Goal: Transaction & Acquisition: Obtain resource

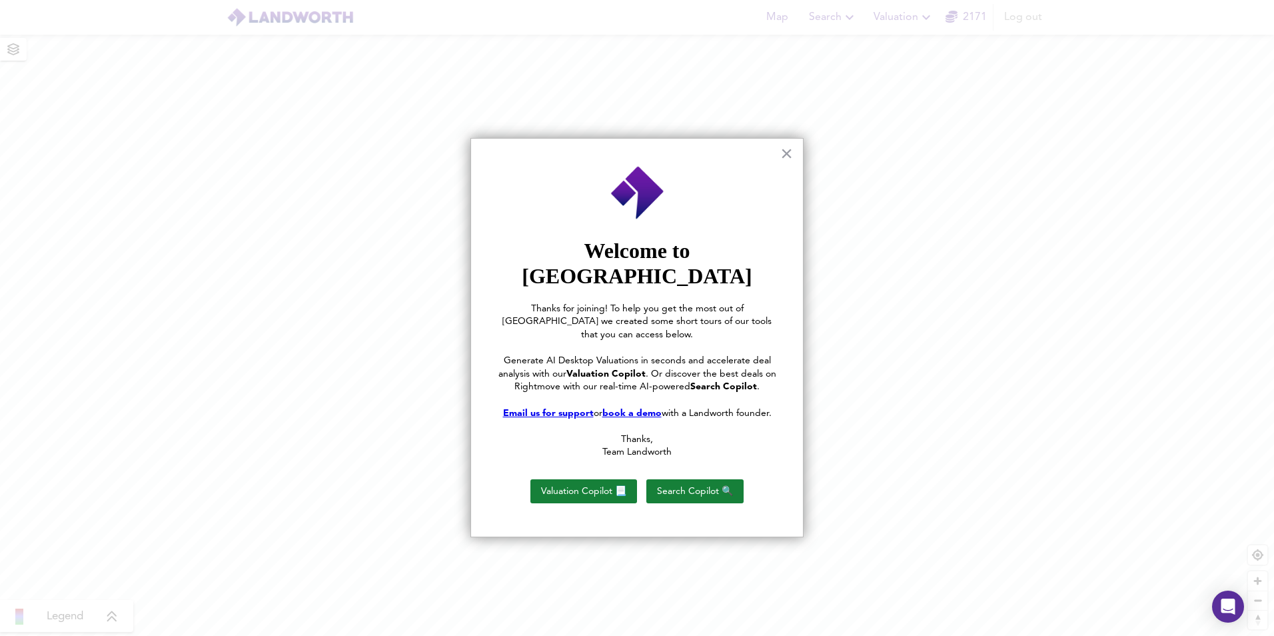
click at [779, 153] on div "× Welcome to [PERSON_NAME] Thanks for joining! To help you get the most out of …" at bounding box center [637, 337] width 333 height 399
click at [783, 153] on button "×" at bounding box center [786, 153] width 13 height 21
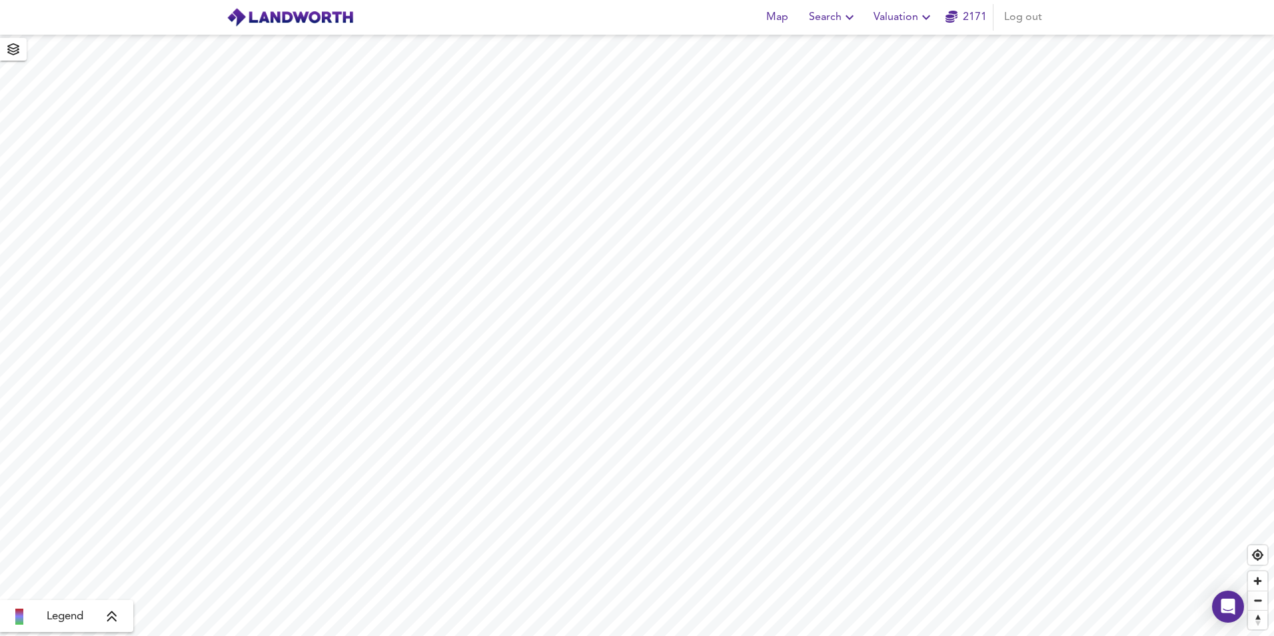
click at [928, 15] on icon "button" at bounding box center [926, 17] width 16 height 16
click at [922, 63] on li "Valuation Report History" at bounding box center [903, 72] width 159 height 24
click at [784, 17] on span "Map" at bounding box center [777, 17] width 32 height 19
click at [117, 614] on icon at bounding box center [112, 616] width 12 height 13
click at [121, 520] on icon at bounding box center [121, 521] width 9 height 11
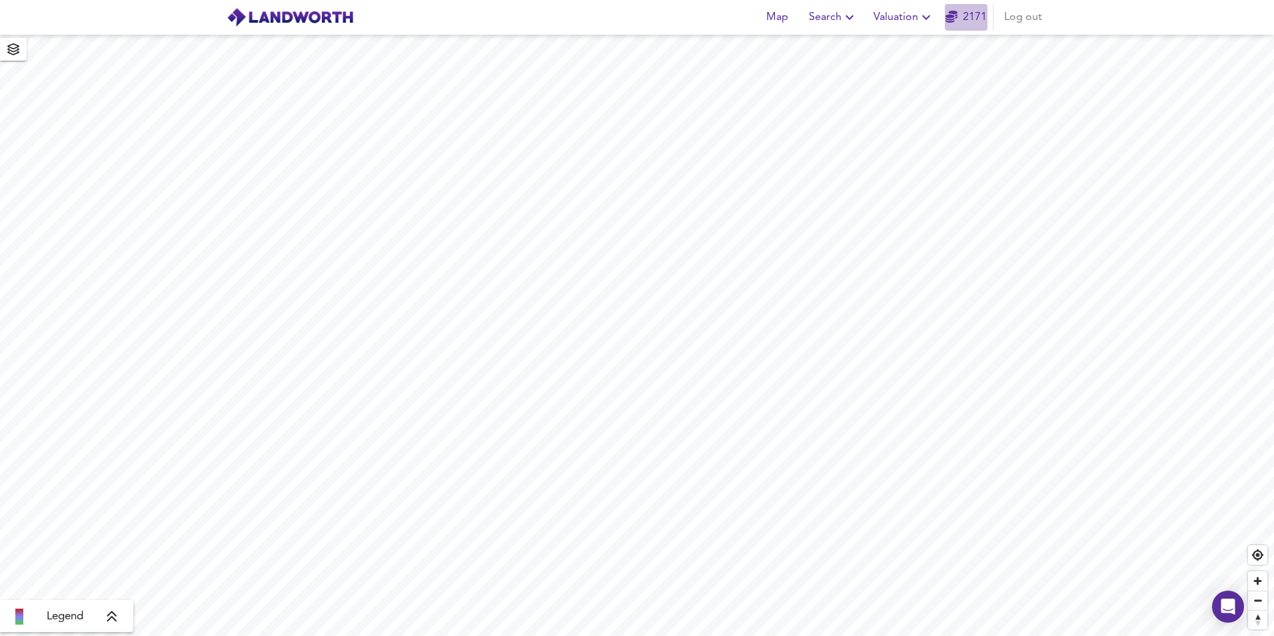
click at [960, 14] on link "2171" at bounding box center [966, 17] width 41 height 19
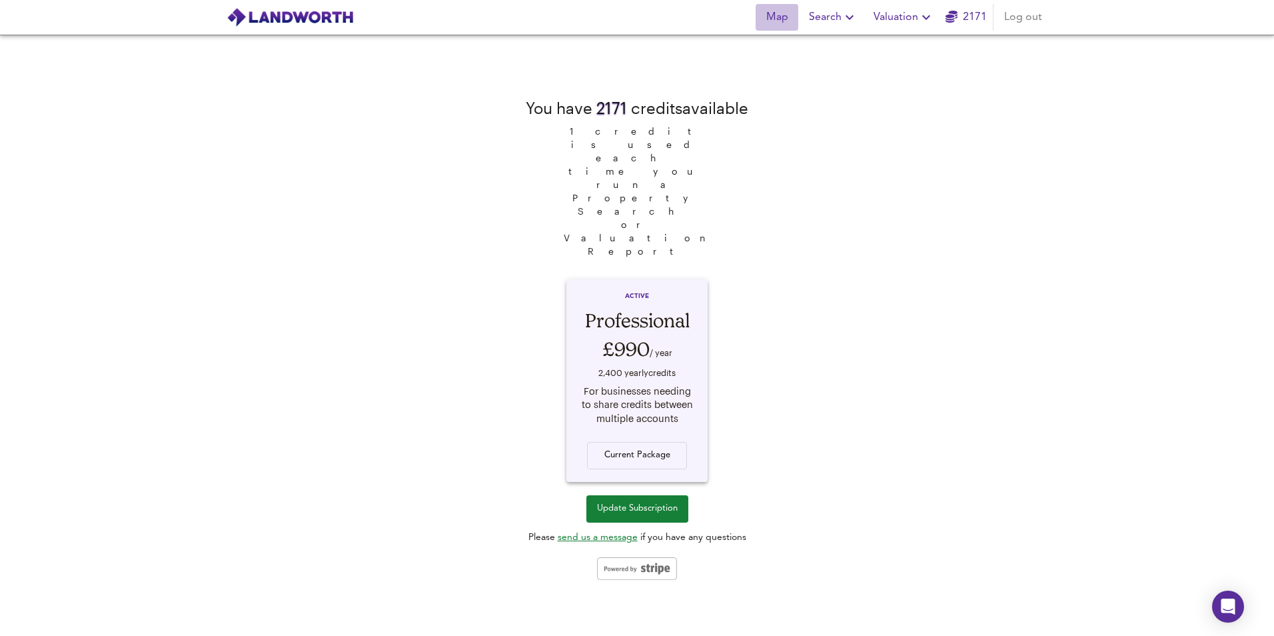
click at [782, 17] on span "Map" at bounding box center [777, 17] width 32 height 19
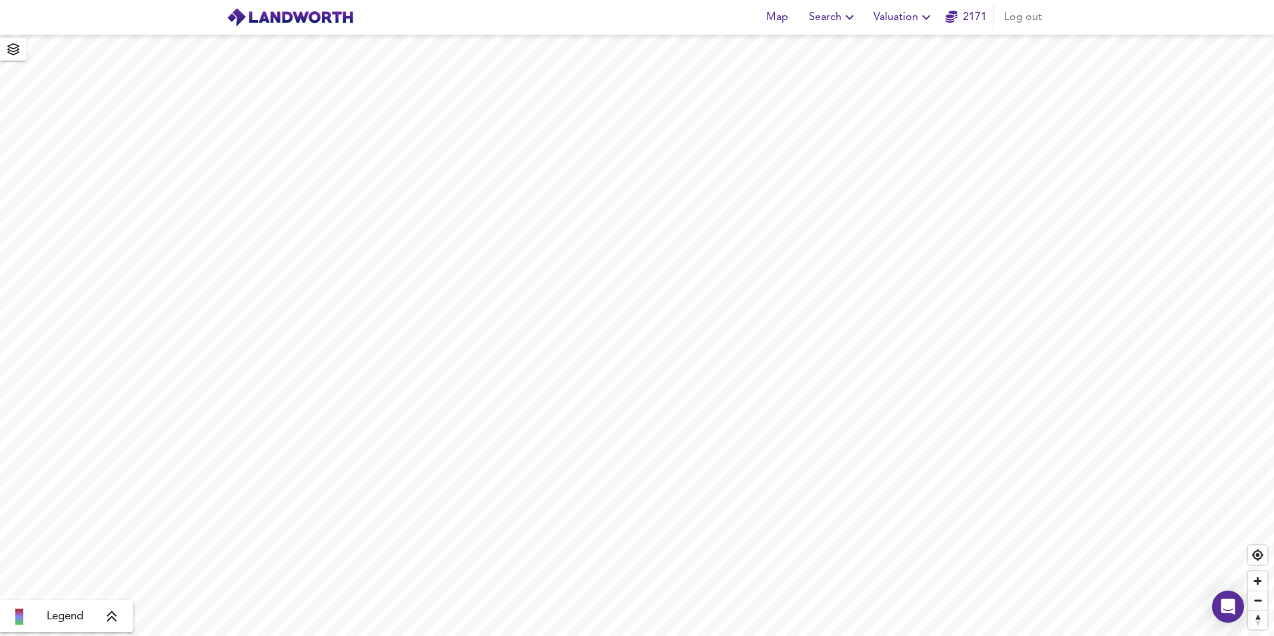
click at [924, 14] on icon "button" at bounding box center [926, 17] width 16 height 16
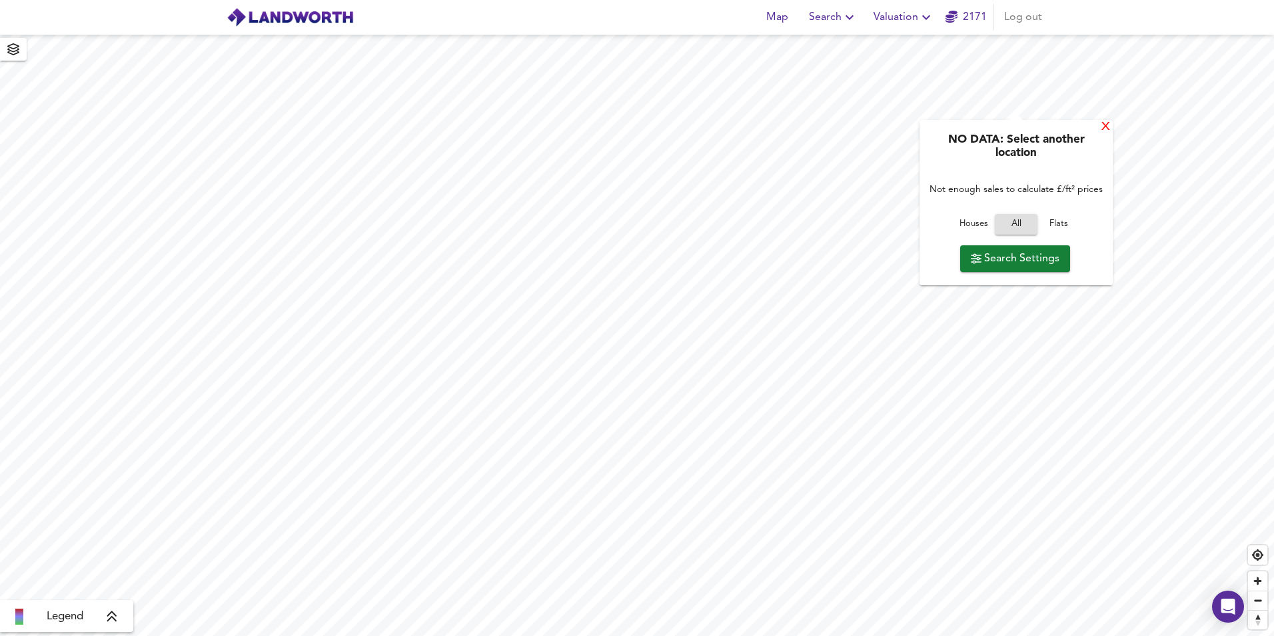
click at [1108, 130] on div "X" at bounding box center [1105, 127] width 11 height 13
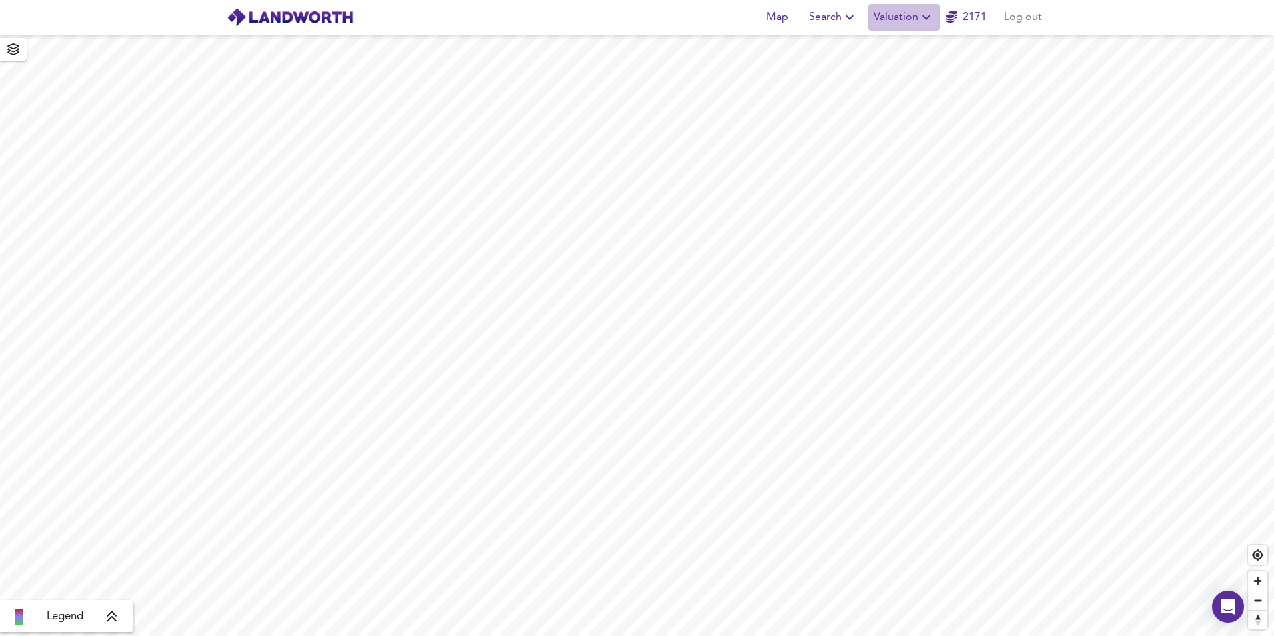
click at [928, 19] on icon "button" at bounding box center [926, 17] width 16 height 16
click at [928, 48] on li "New Valuation Report" at bounding box center [903, 48] width 159 height 24
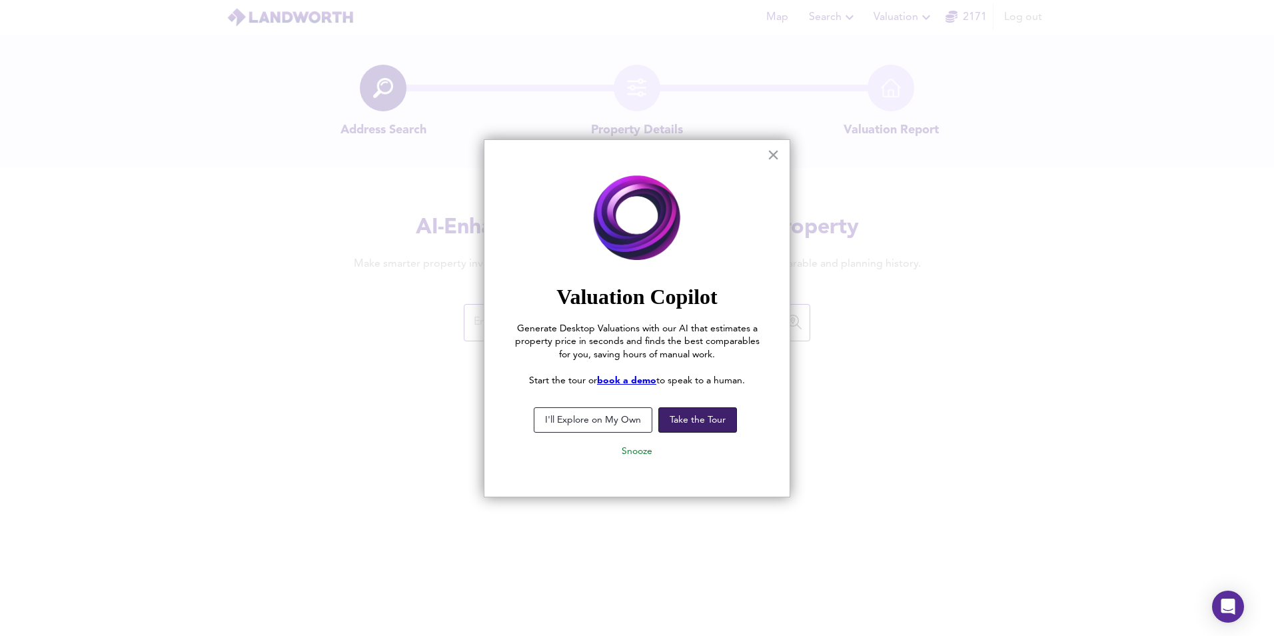
click at [705, 418] on button "Take the Tour" at bounding box center [697, 419] width 79 height 25
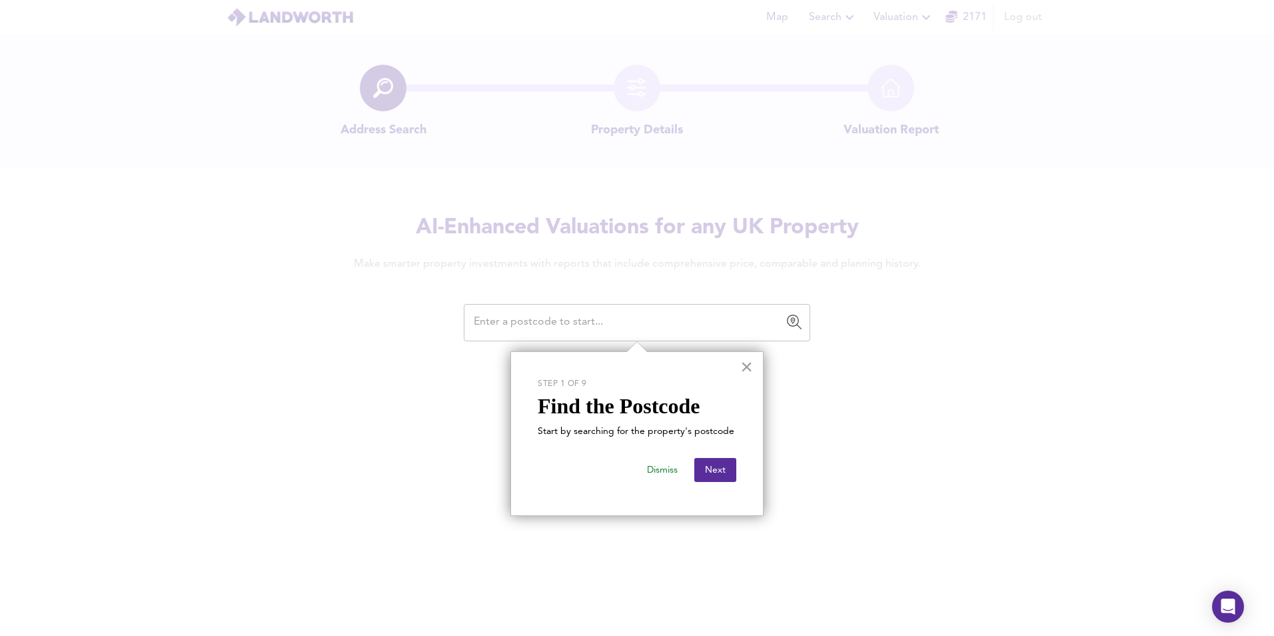
click at [592, 321] on input "text" at bounding box center [627, 322] width 315 height 25
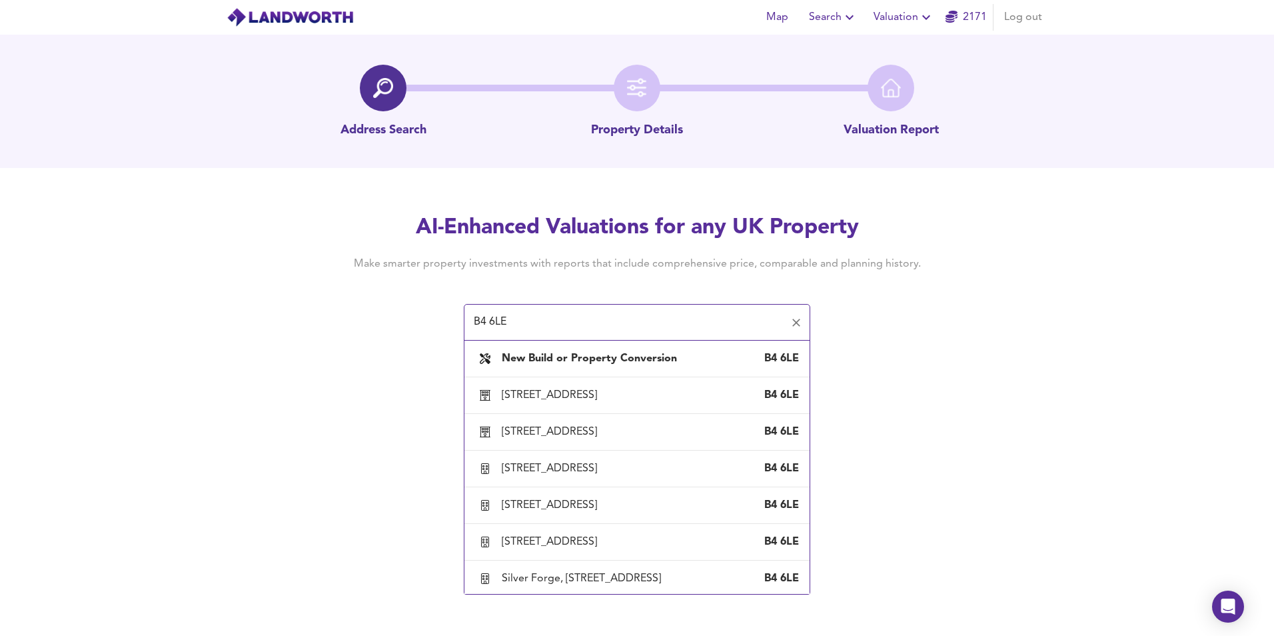
type input "B4 6LE"
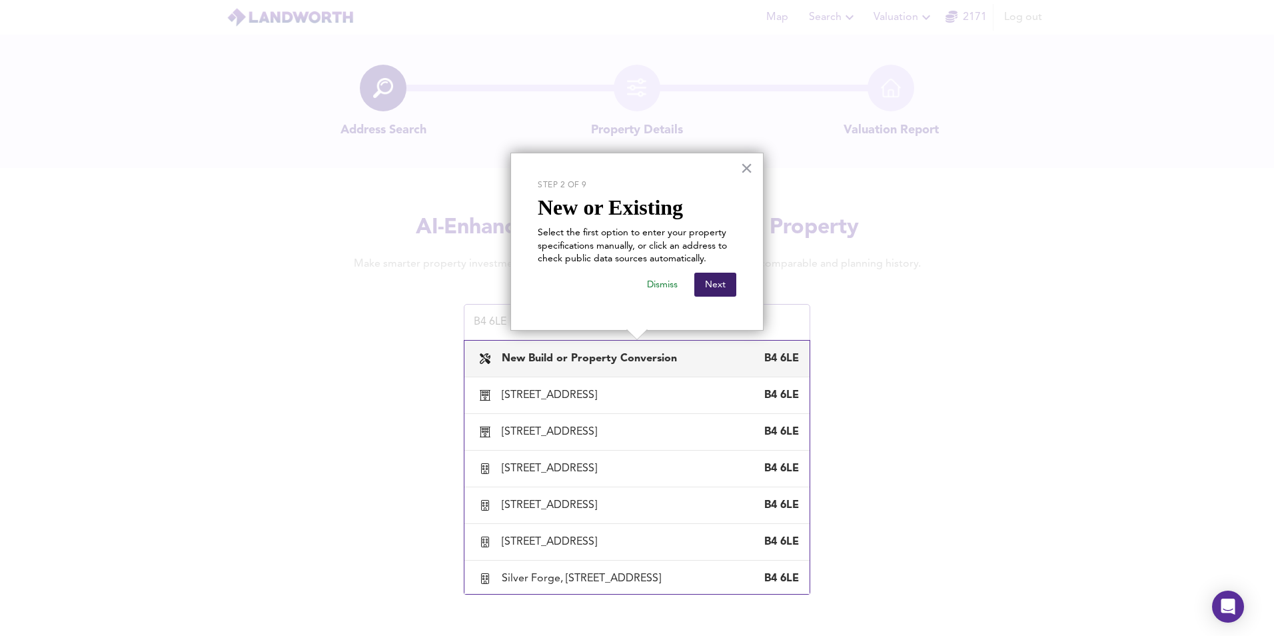
click at [704, 285] on button "Next" at bounding box center [715, 285] width 42 height 24
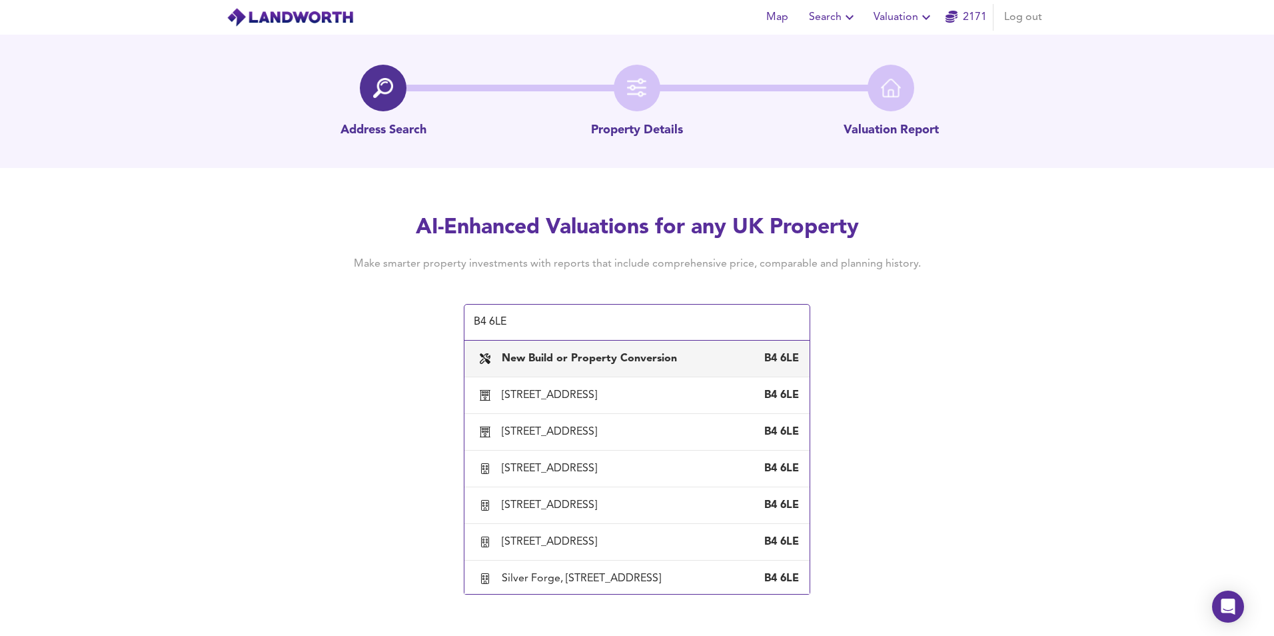
click at [631, 360] on b "New Build or Property Conversion" at bounding box center [589, 358] width 175 height 11
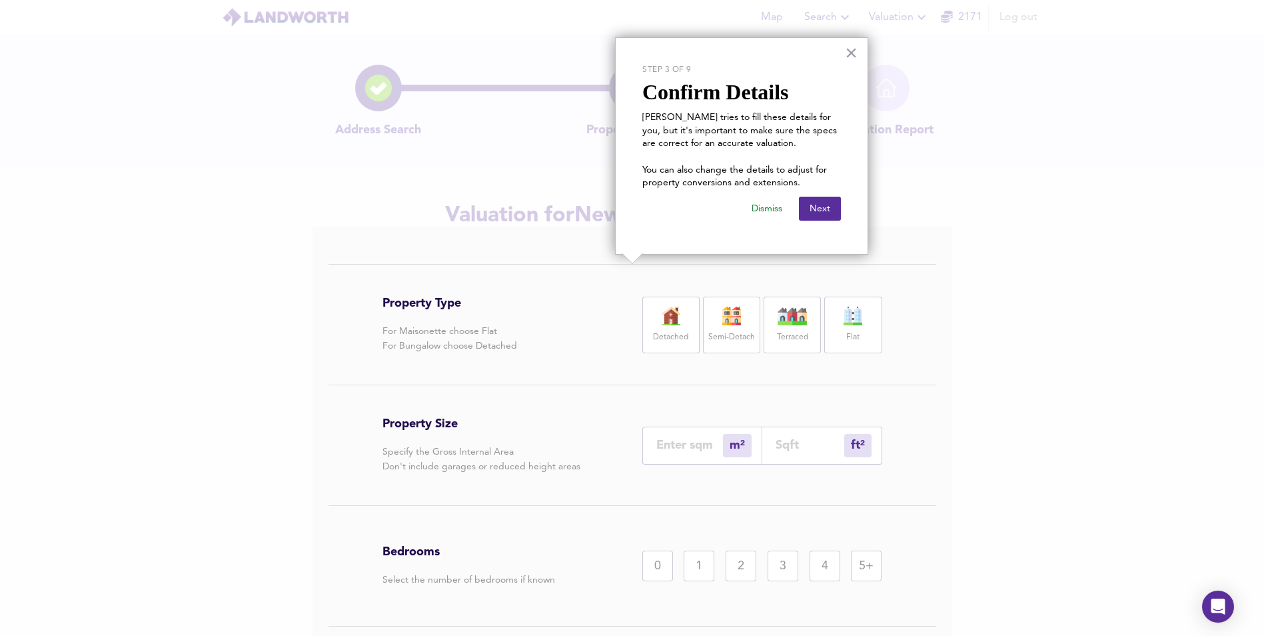
scroll to position [37, 0]
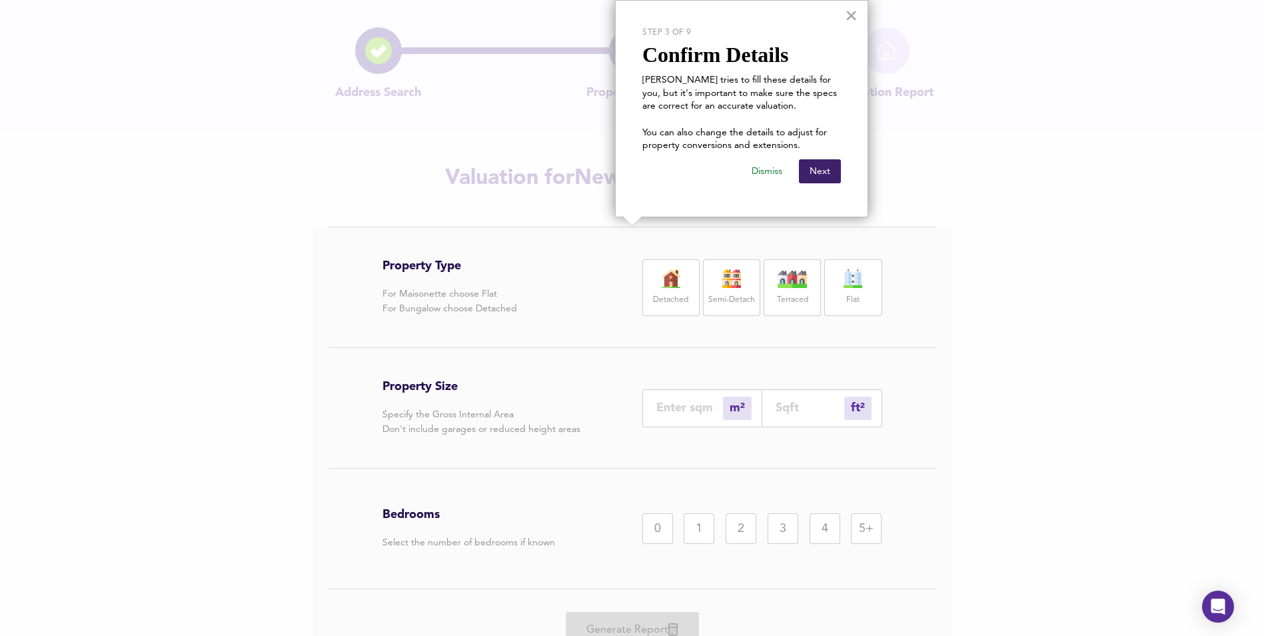
click at [818, 173] on button "Next" at bounding box center [820, 171] width 42 height 24
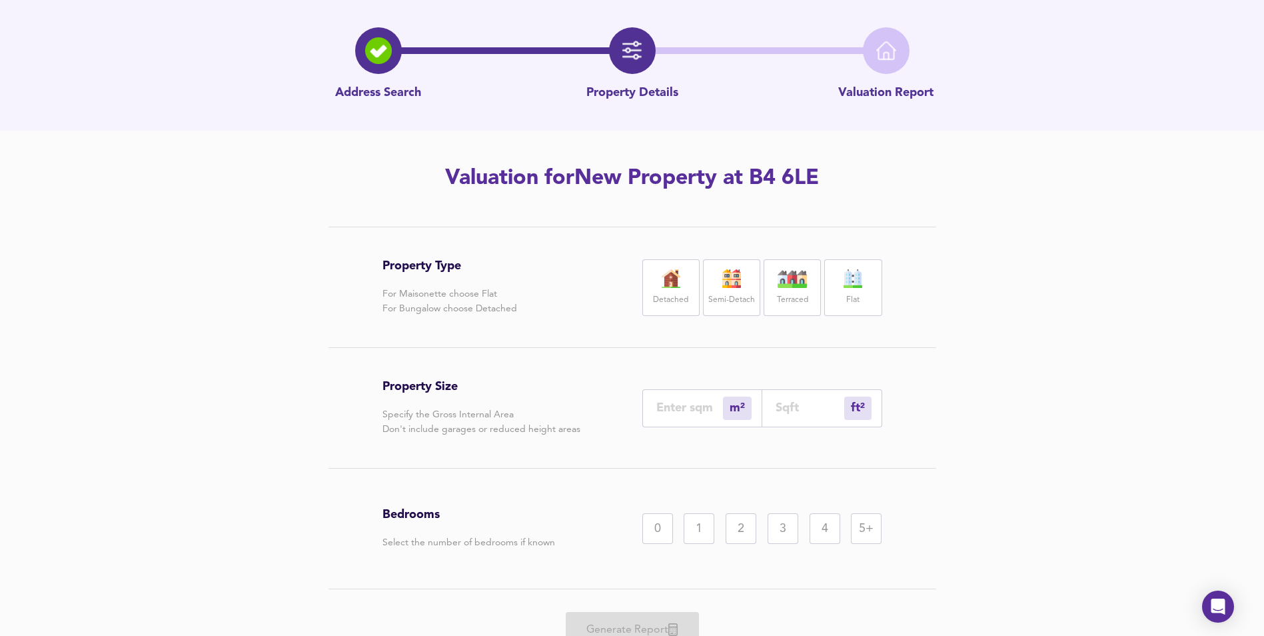
click at [853, 281] on img at bounding box center [852, 278] width 33 height 19
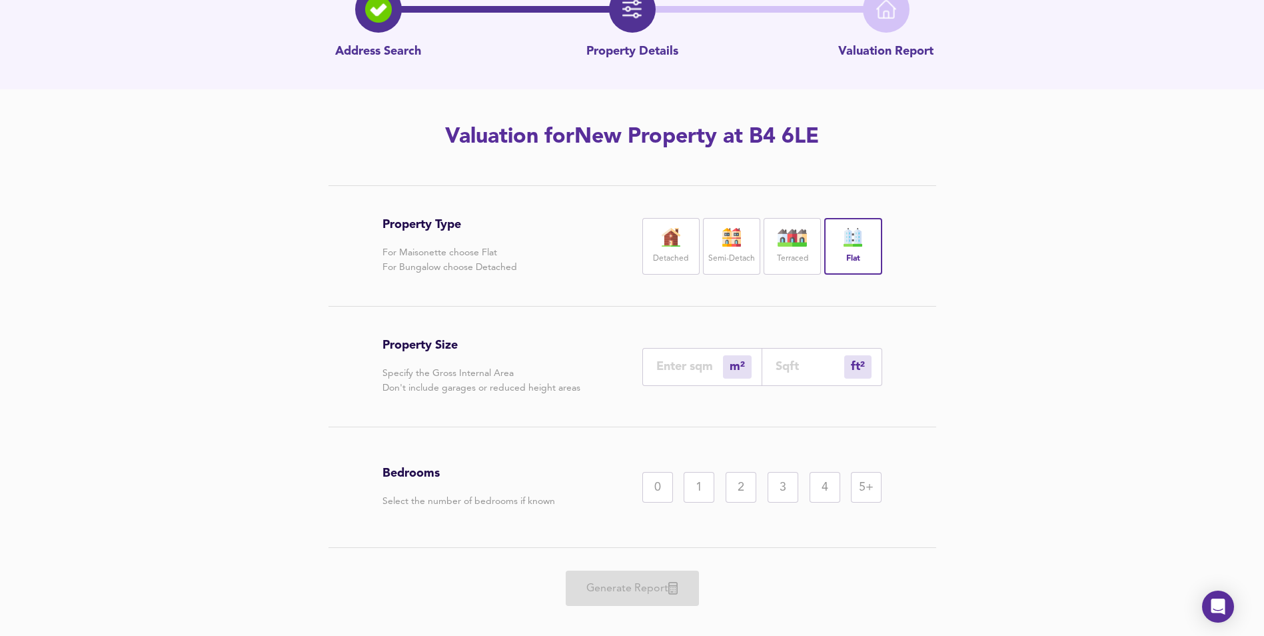
scroll to position [98, 0]
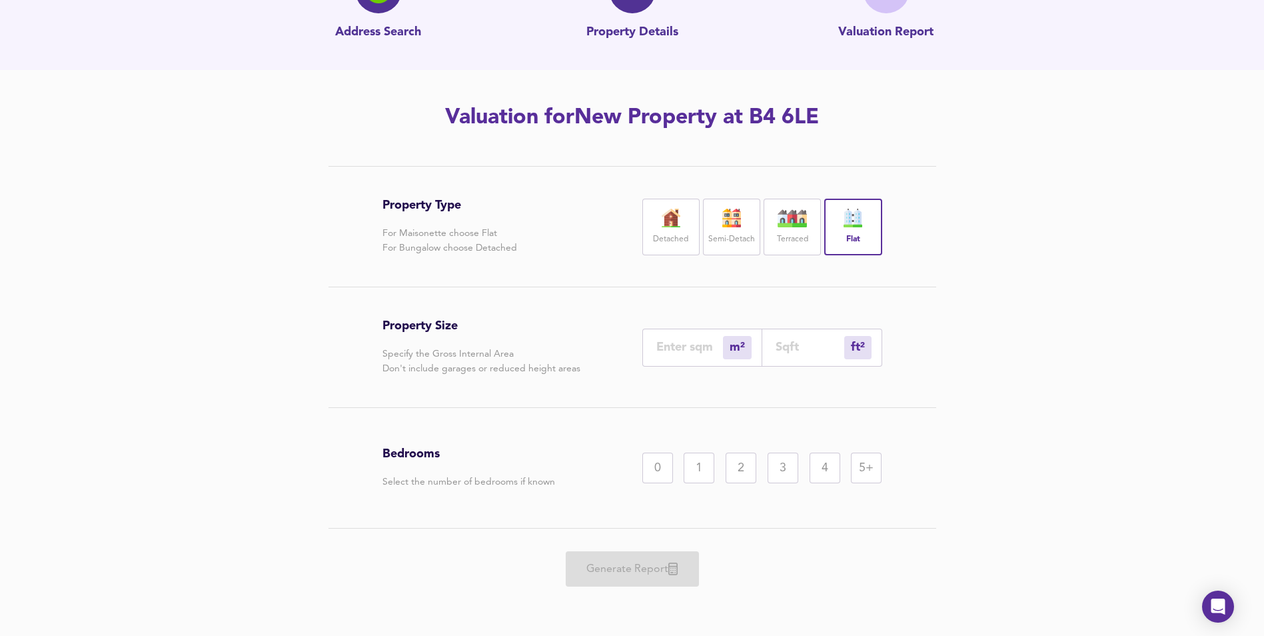
click at [686, 341] on input "number" at bounding box center [689, 347] width 67 height 14
click at [813, 351] on input "number" at bounding box center [810, 347] width 69 height 14
type input "0"
type input "2"
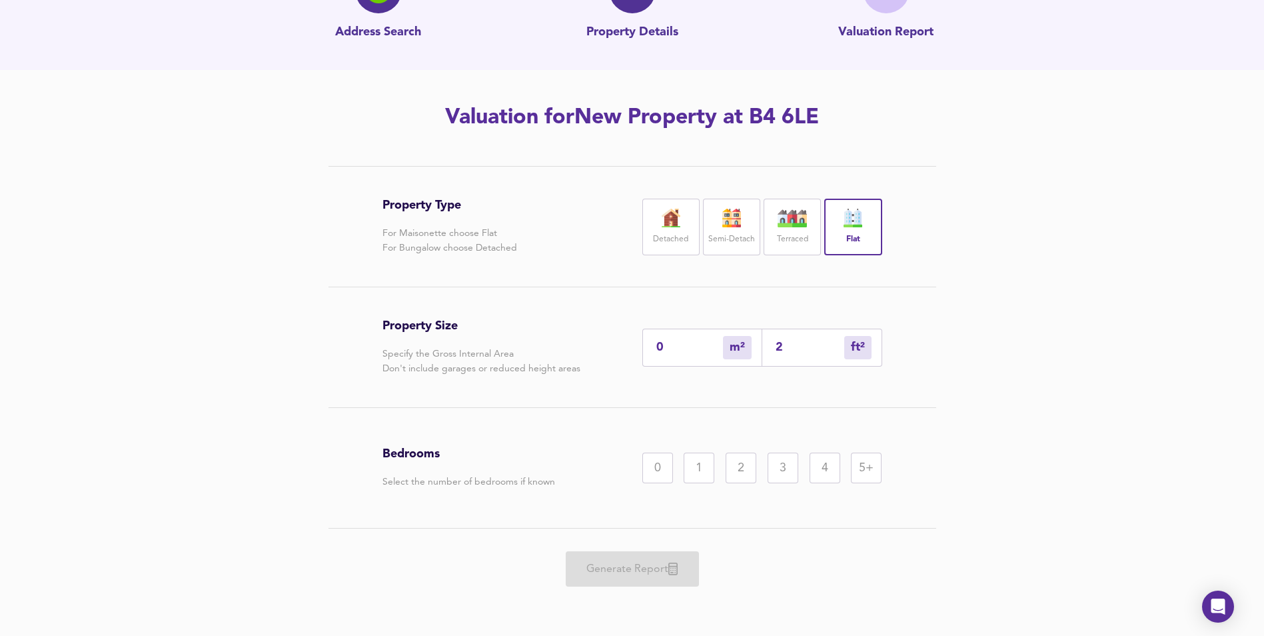
type input "22"
type input "20"
type input "220"
type input "204"
type input "2201"
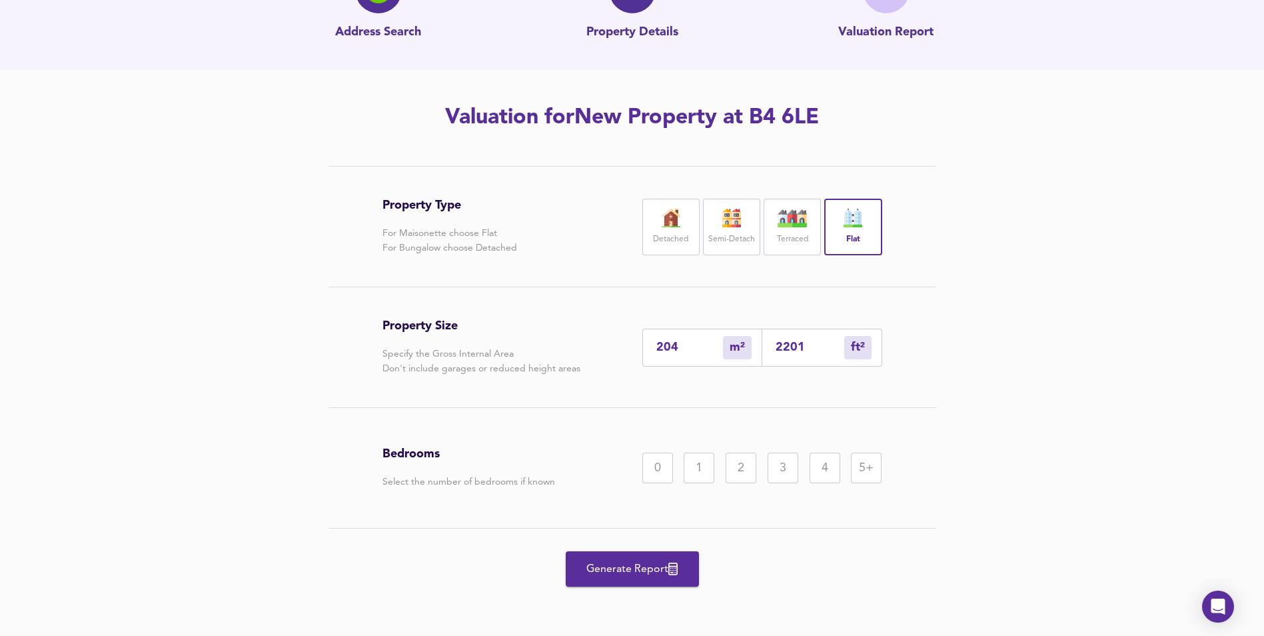
type input "2045"
type input "22015"
click at [804, 546] on div "Generate Report" at bounding box center [633, 568] width 500 height 81
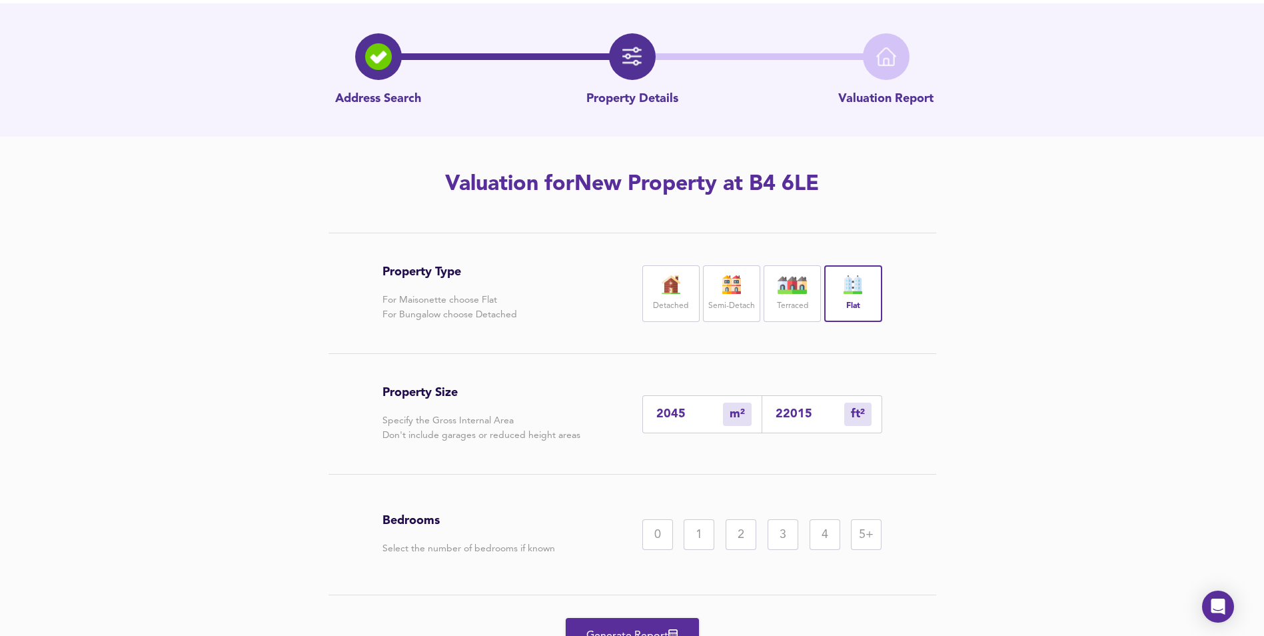
scroll to position [0, 0]
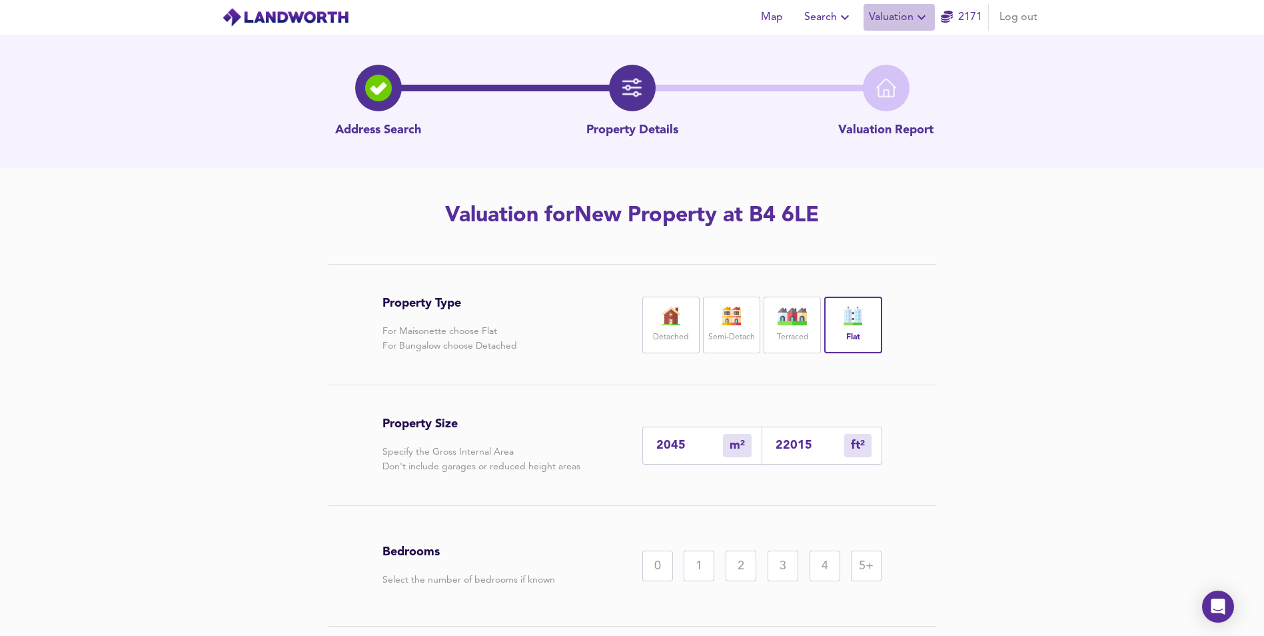
click at [924, 16] on icon "button" at bounding box center [922, 17] width 16 height 16
click at [1076, 327] on div "Property Type For Maisonette choose Flat For Bungalow choose Detached Detached …" at bounding box center [632, 499] width 1264 height 470
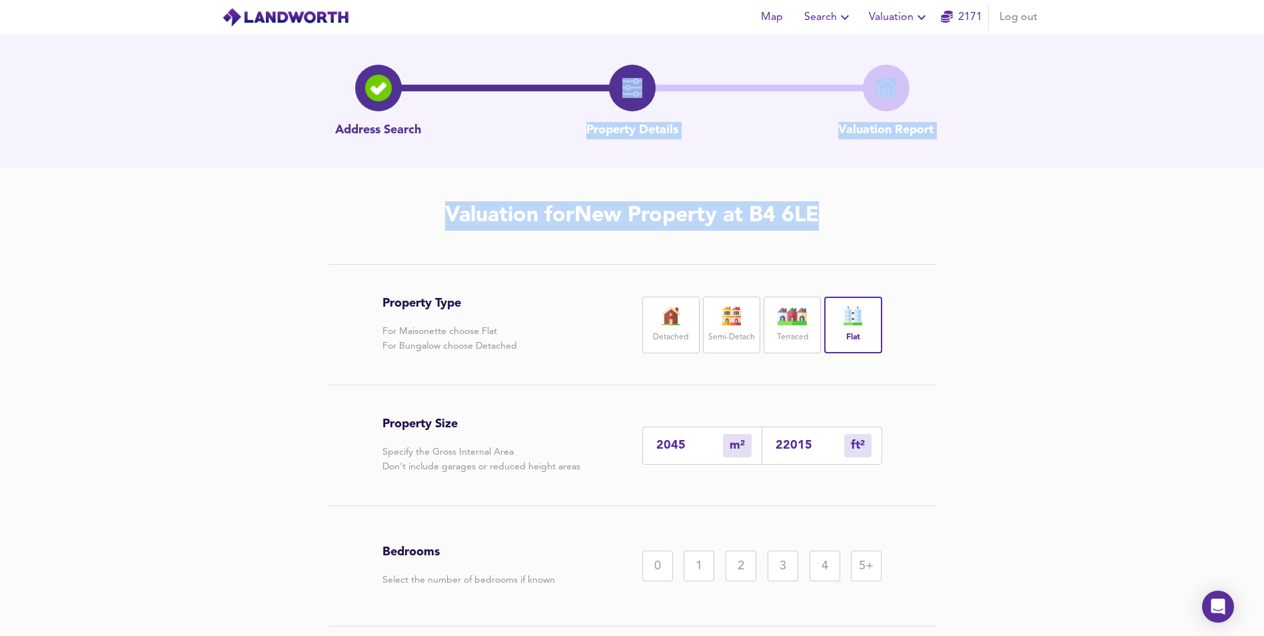
drag, startPoint x: 837, startPoint y: 220, endPoint x: 966, endPoint y: 292, distance: 148.0
click at [966, 292] on div "Address Search Property Details Valuation Report Valuation for New Property at …" at bounding box center [632, 384] width 1264 height 699
drag, startPoint x: 966, startPoint y: 292, endPoint x: 1050, endPoint y: 319, distance: 87.5
click at [1050, 319] on div "Property Type For Maisonette choose Flat For Bungalow choose Detached Detached …" at bounding box center [632, 499] width 1264 height 470
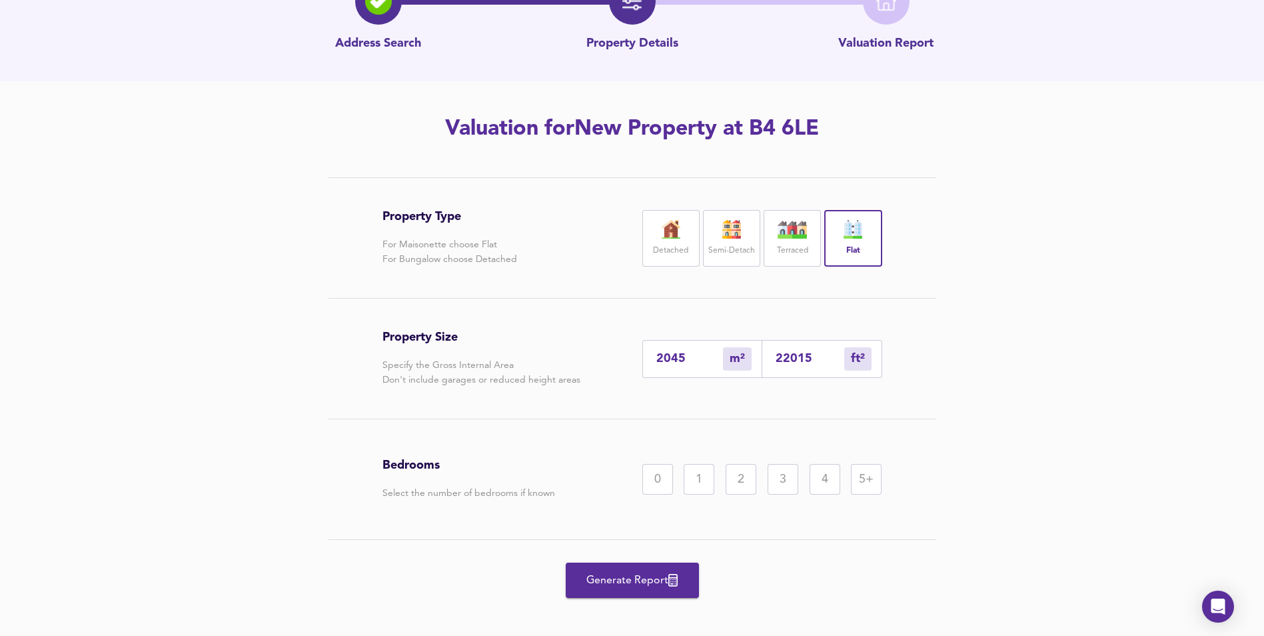
scroll to position [98, 0]
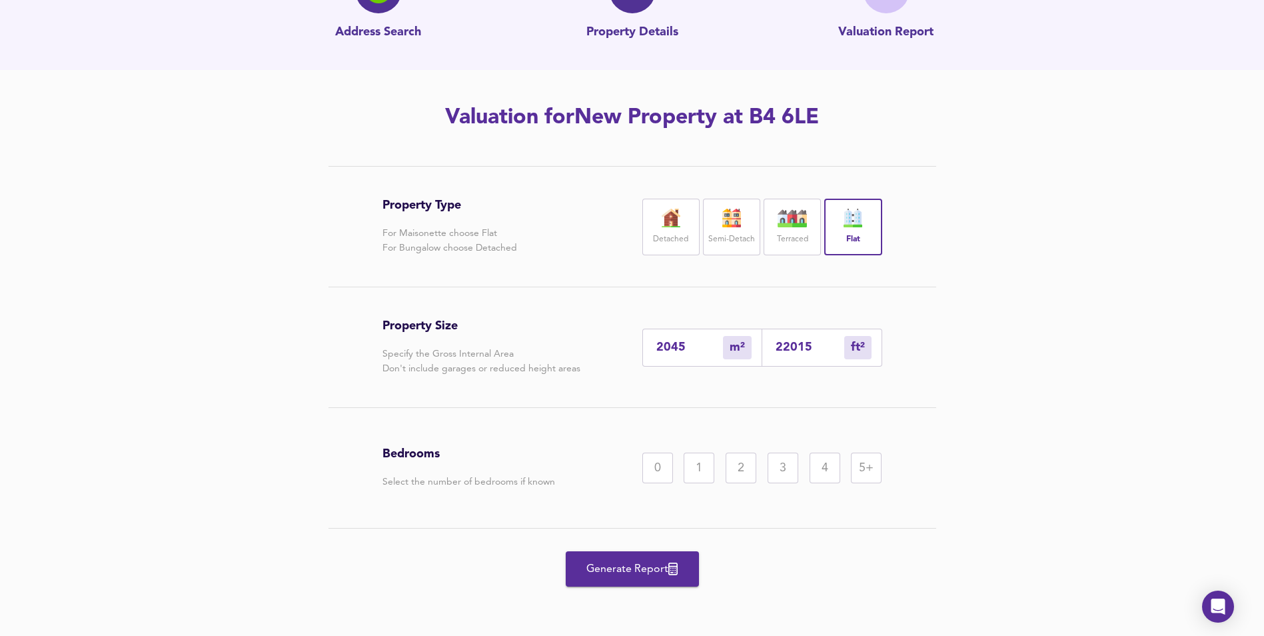
click at [694, 465] on div "1" at bounding box center [699, 468] width 31 height 31
drag, startPoint x: 822, startPoint y: 351, endPoint x: 752, endPoint y: 345, distance: 70.2
click at [752, 345] on div "2045 m² sqm 22015 ft² sqft" at bounding box center [762, 348] width 240 height 38
type input "1"
type input "6"
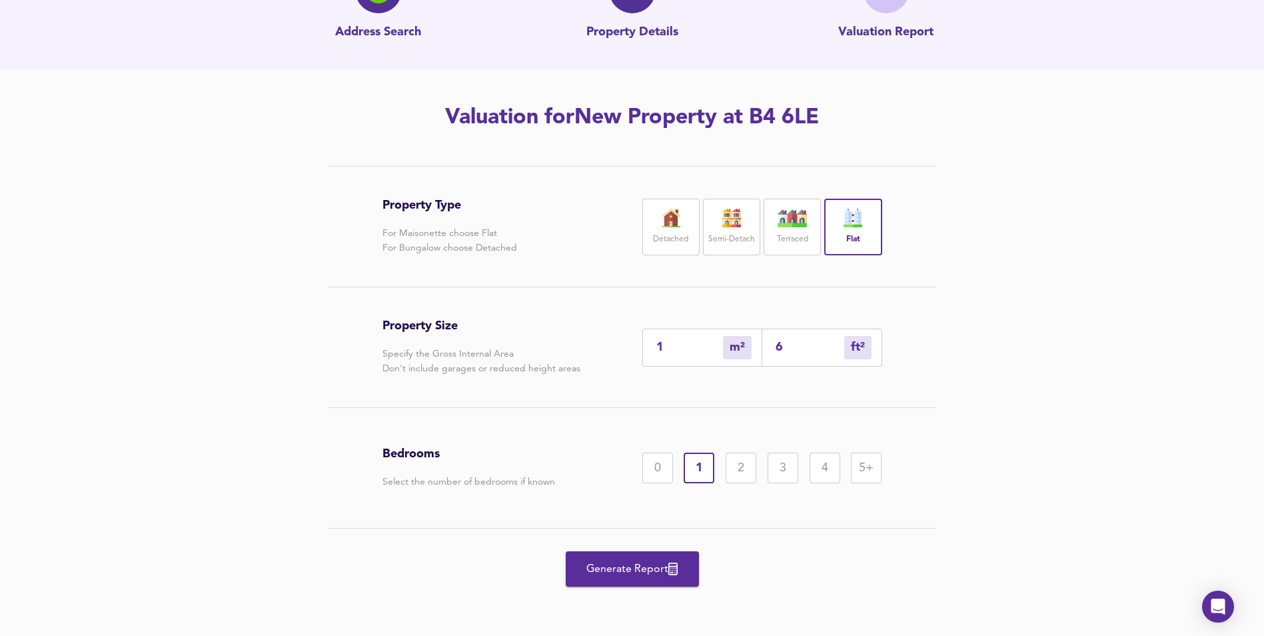
type input "6"
type input "63"
type input "59"
type input "632.2"
click at [990, 335] on div "Property Type For Maisonette choose Flat For Bungalow choose Detached Detached …" at bounding box center [632, 401] width 1264 height 470
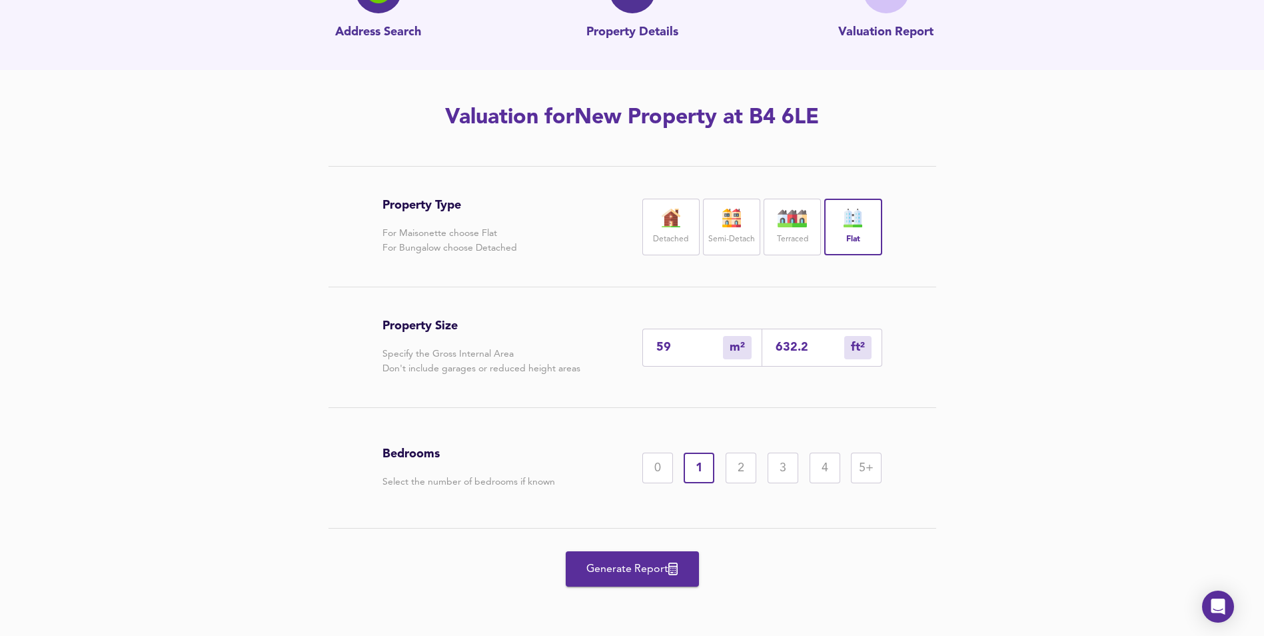
click at [608, 570] on span "Generate Report" at bounding box center [632, 569] width 107 height 19
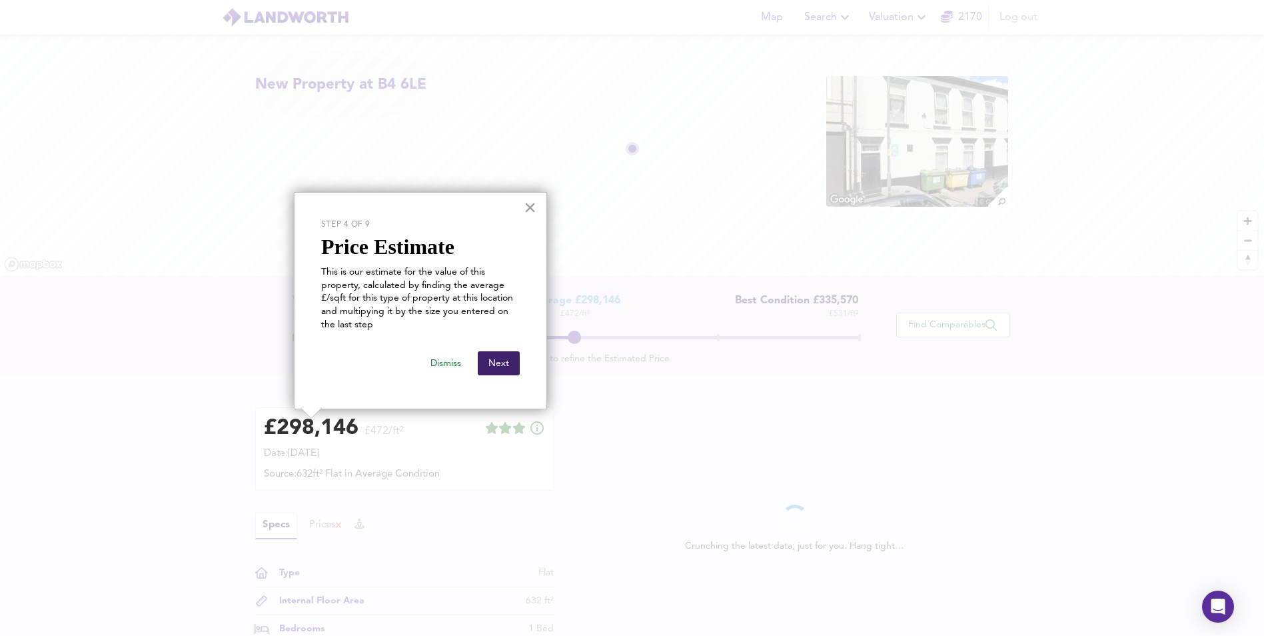
click at [503, 360] on button "Next" at bounding box center [499, 363] width 42 height 24
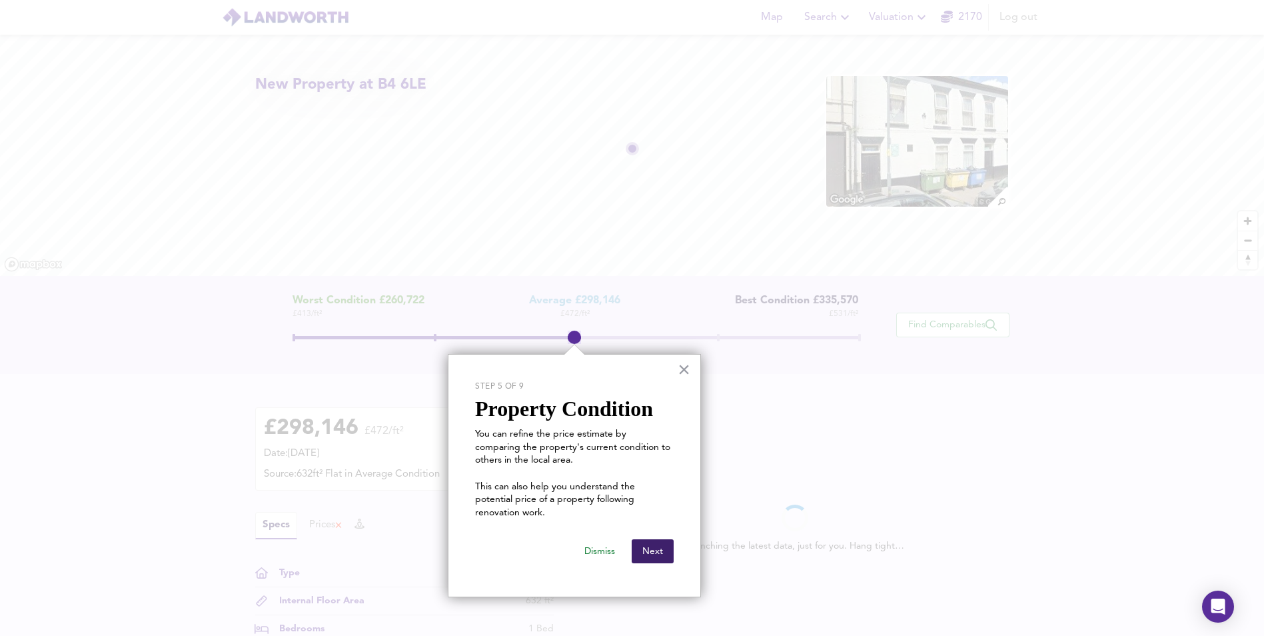
click at [656, 548] on button "Next" at bounding box center [653, 551] width 42 height 24
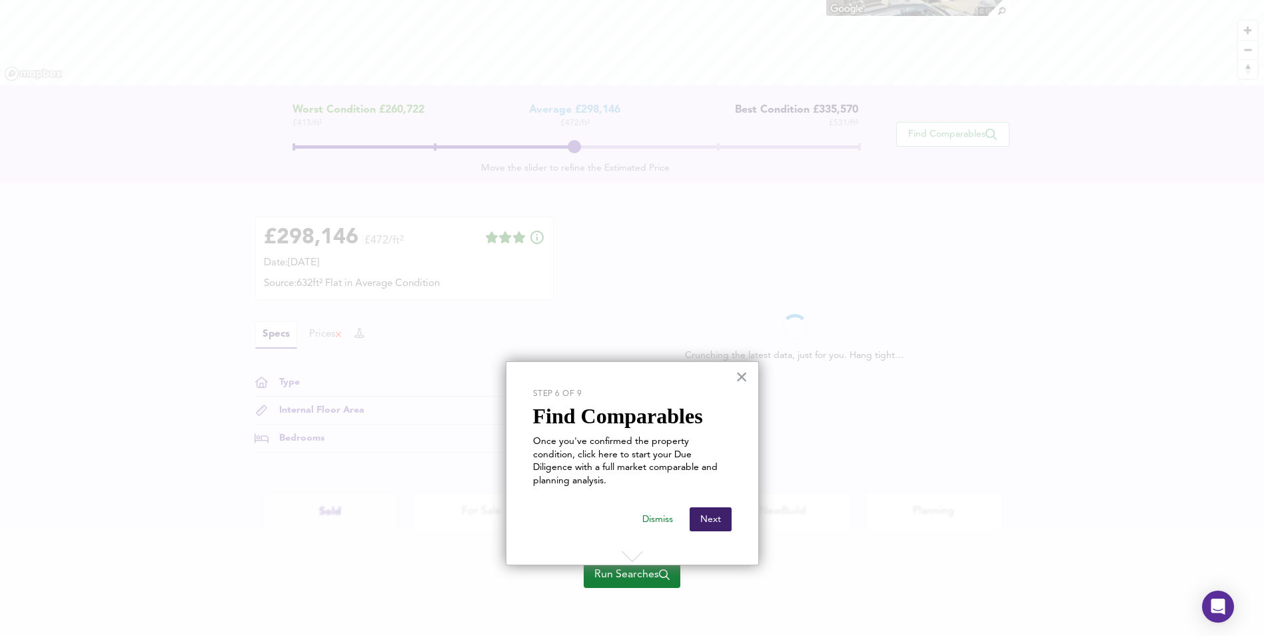
click at [714, 508] on button "Next" at bounding box center [711, 519] width 42 height 24
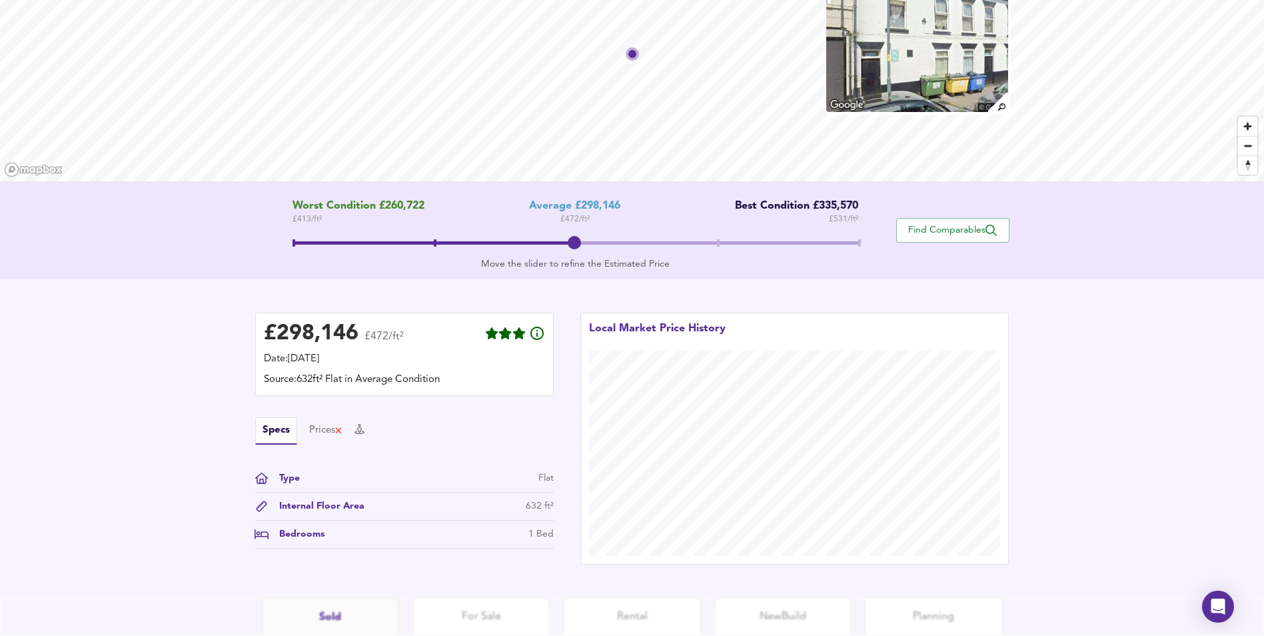
scroll to position [0, 0]
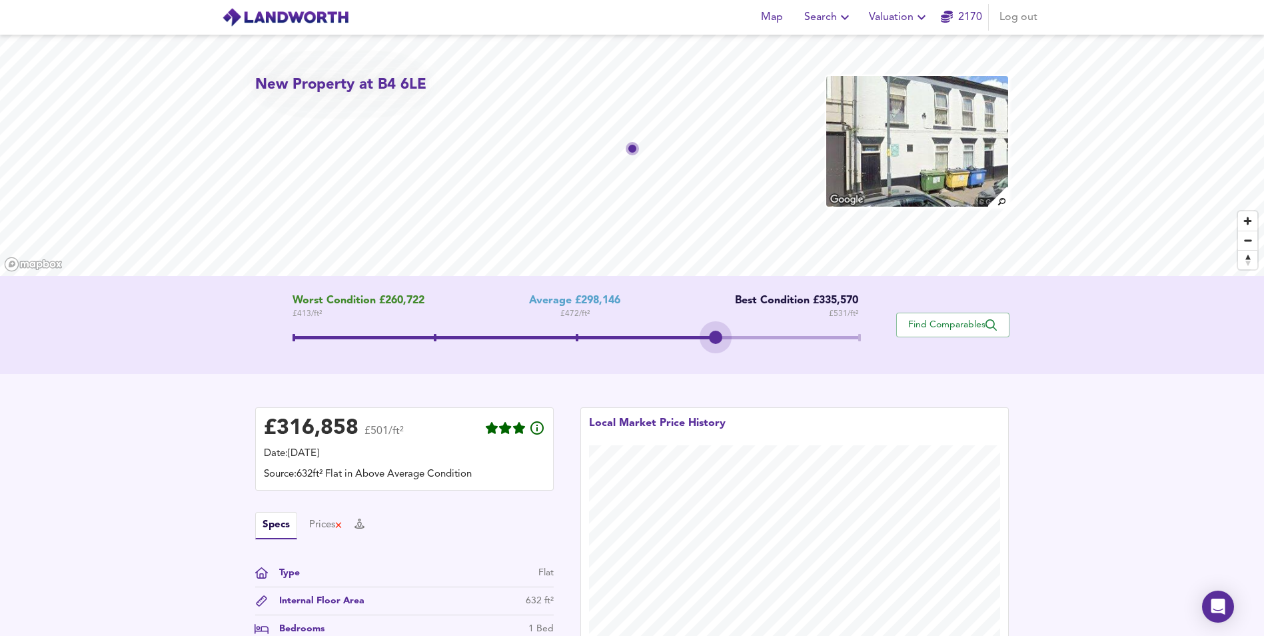
drag, startPoint x: 580, startPoint y: 334, endPoint x: 676, endPoint y: 335, distance: 96.0
click at [667, 335] on span at bounding box center [576, 339] width 566 height 24
drag, startPoint x: 722, startPoint y: 335, endPoint x: 643, endPoint y: 336, distance: 79.3
click at [643, 336] on span at bounding box center [576, 339] width 566 height 24
click at [151, 480] on div "£ 298,146 £472/ft² Date: [DATE] Source: 632ft² Flat in Average Condition Specs …" at bounding box center [632, 533] width 1264 height 319
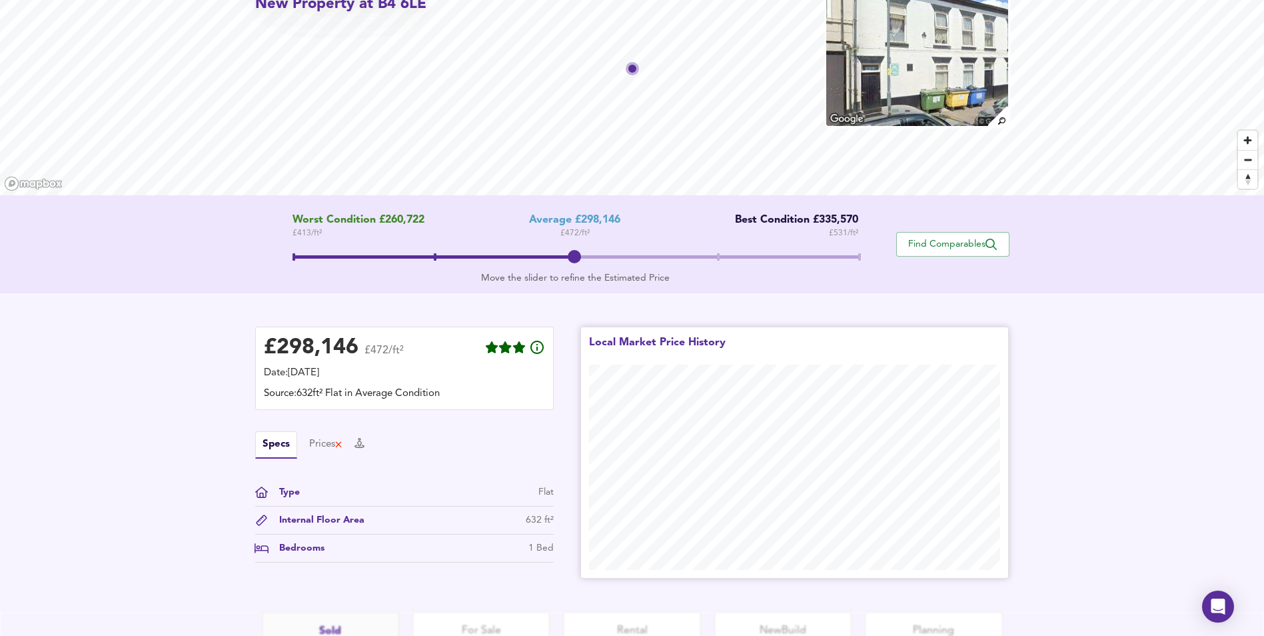
scroll to position [200, 0]
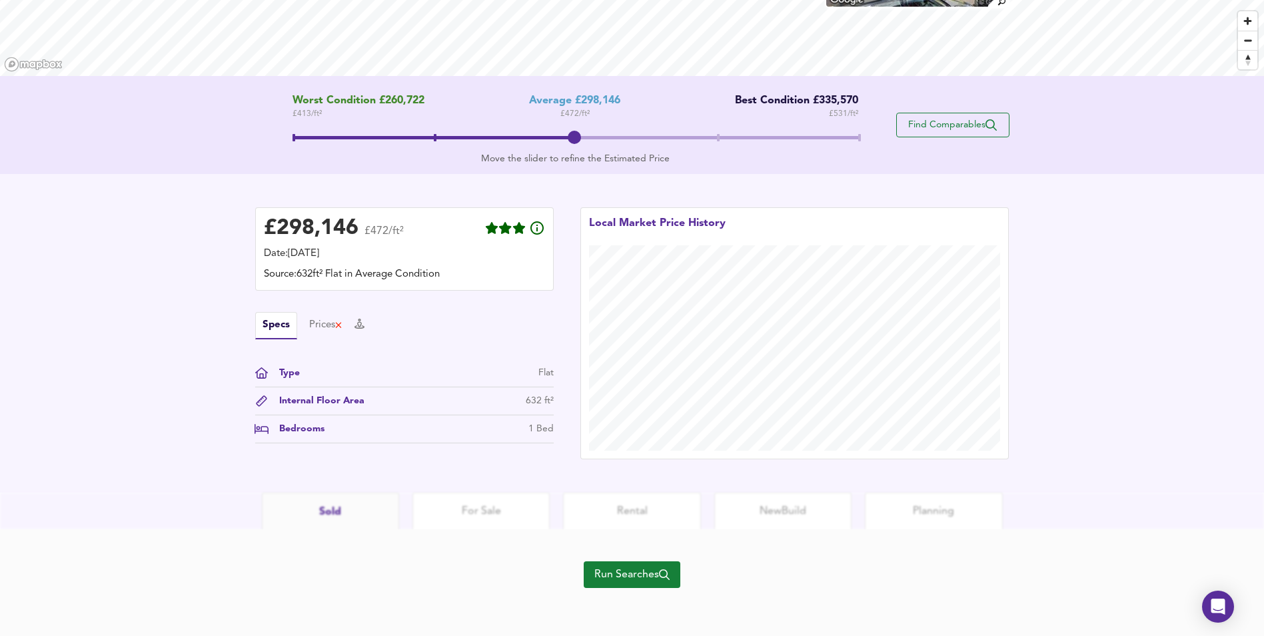
click at [966, 117] on button "Find Comparables" at bounding box center [952, 125] width 113 height 25
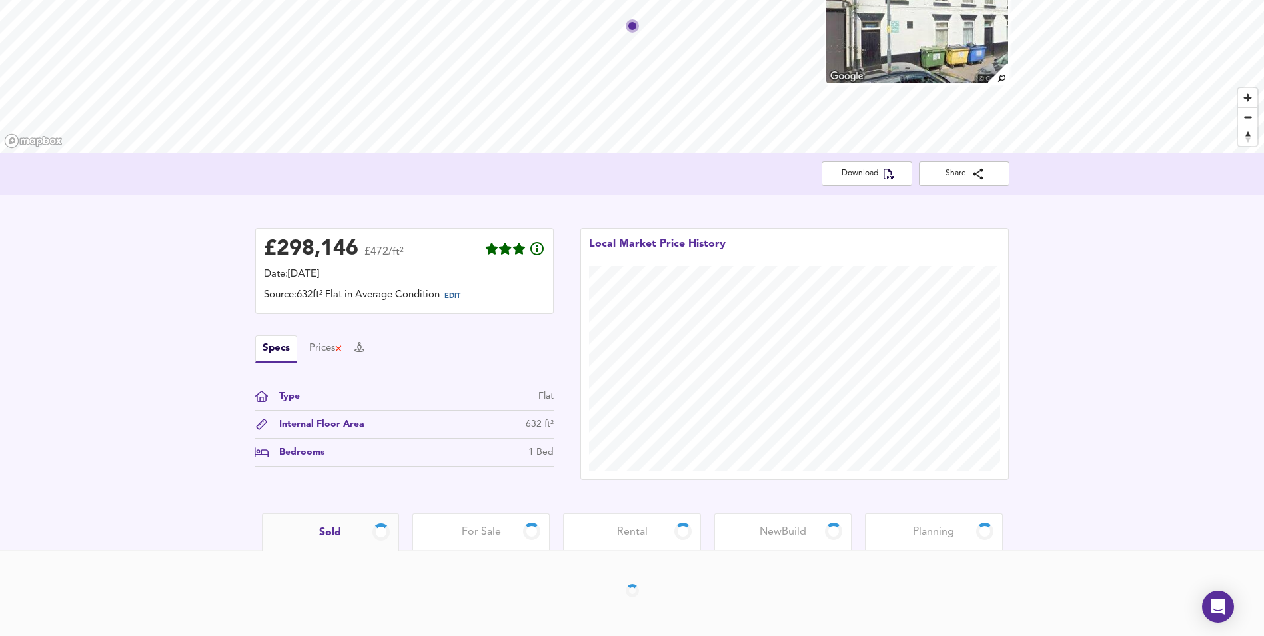
scroll to position [123, 0]
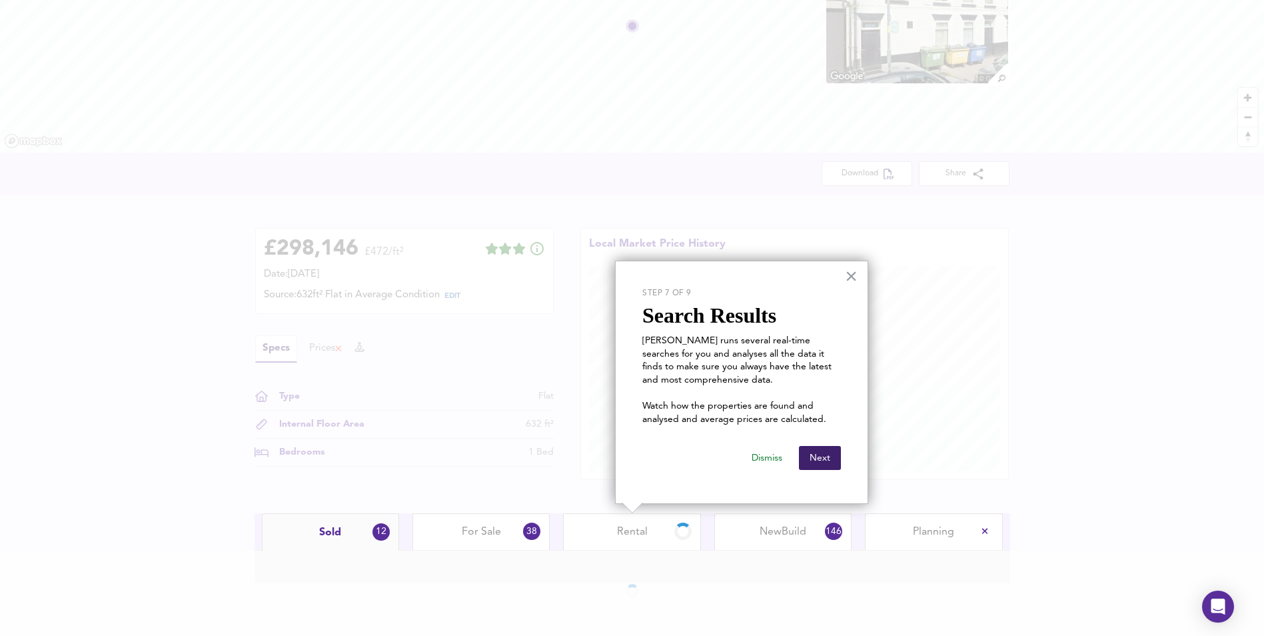
click at [826, 461] on button "Next" at bounding box center [820, 458] width 42 height 24
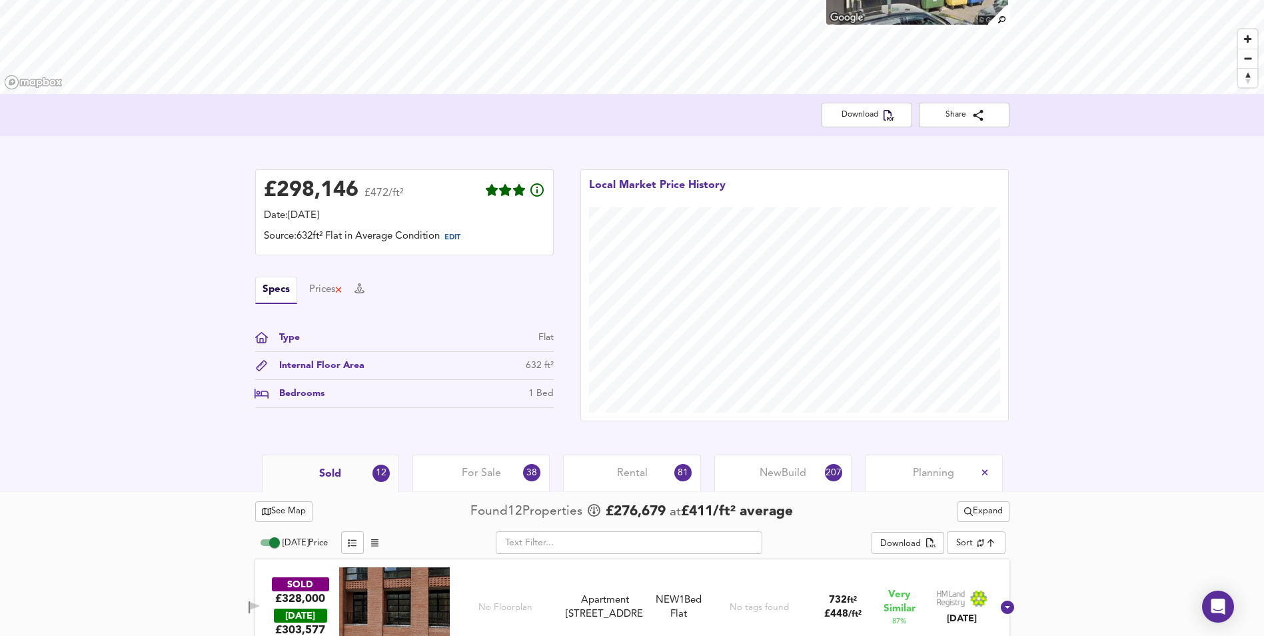
scroll to position [331, 0]
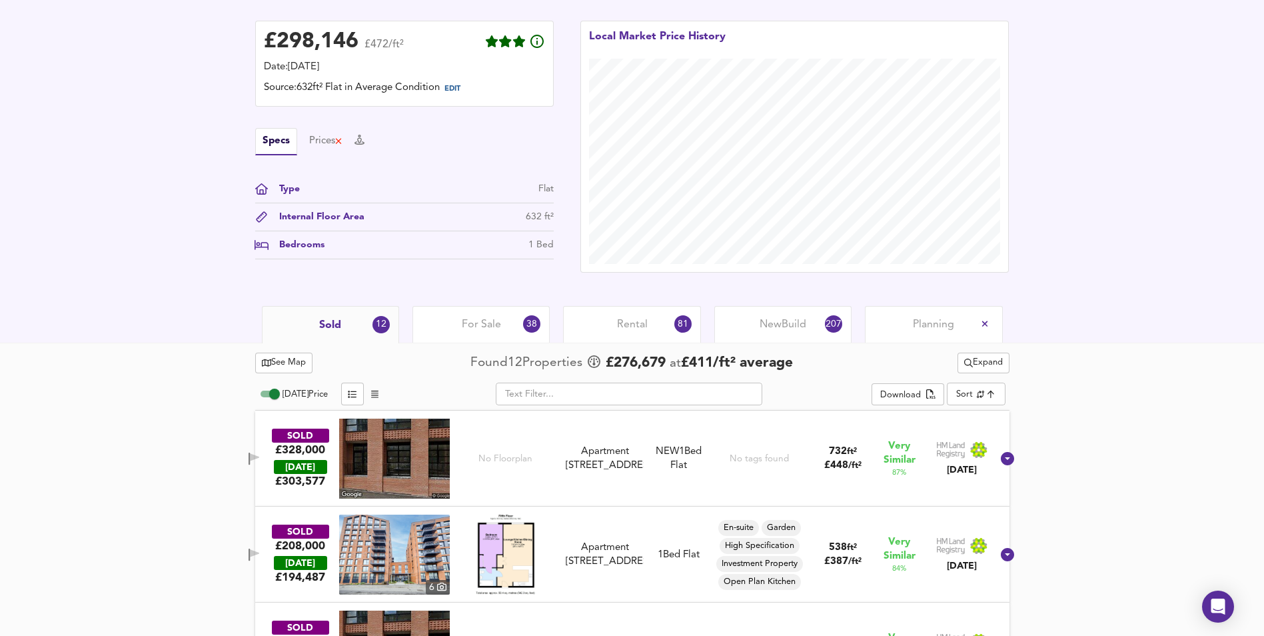
click at [781, 320] on span "New Build" at bounding box center [783, 324] width 47 height 15
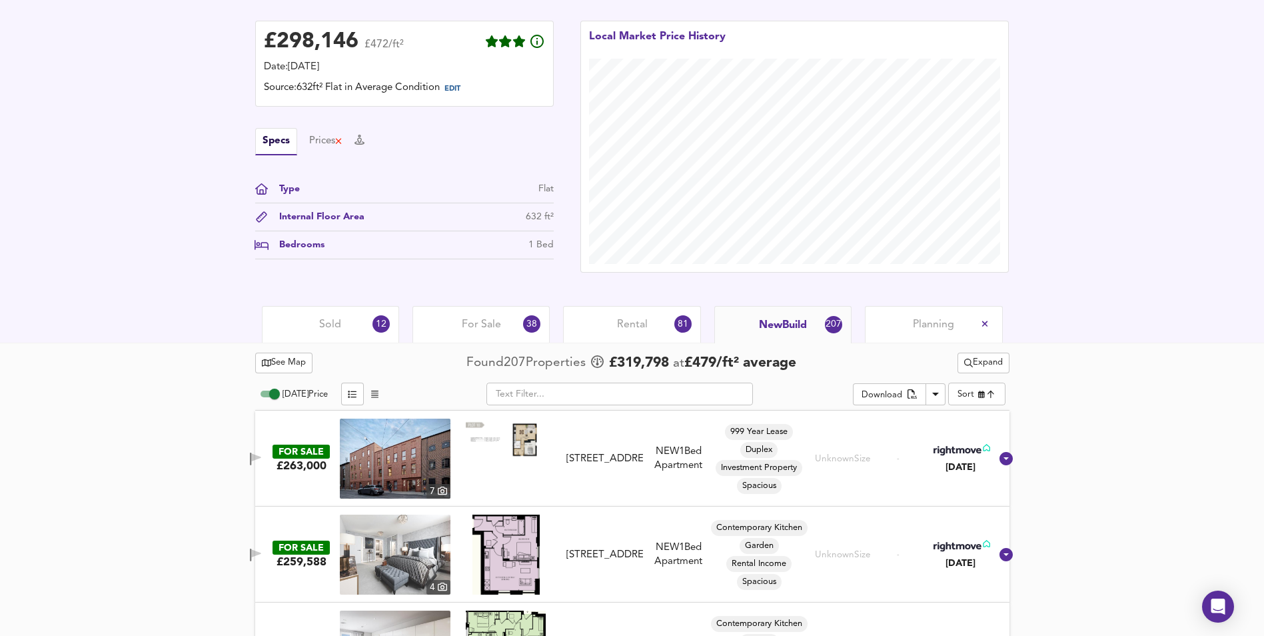
click at [374, 326] on div "12" at bounding box center [381, 324] width 18 height 18
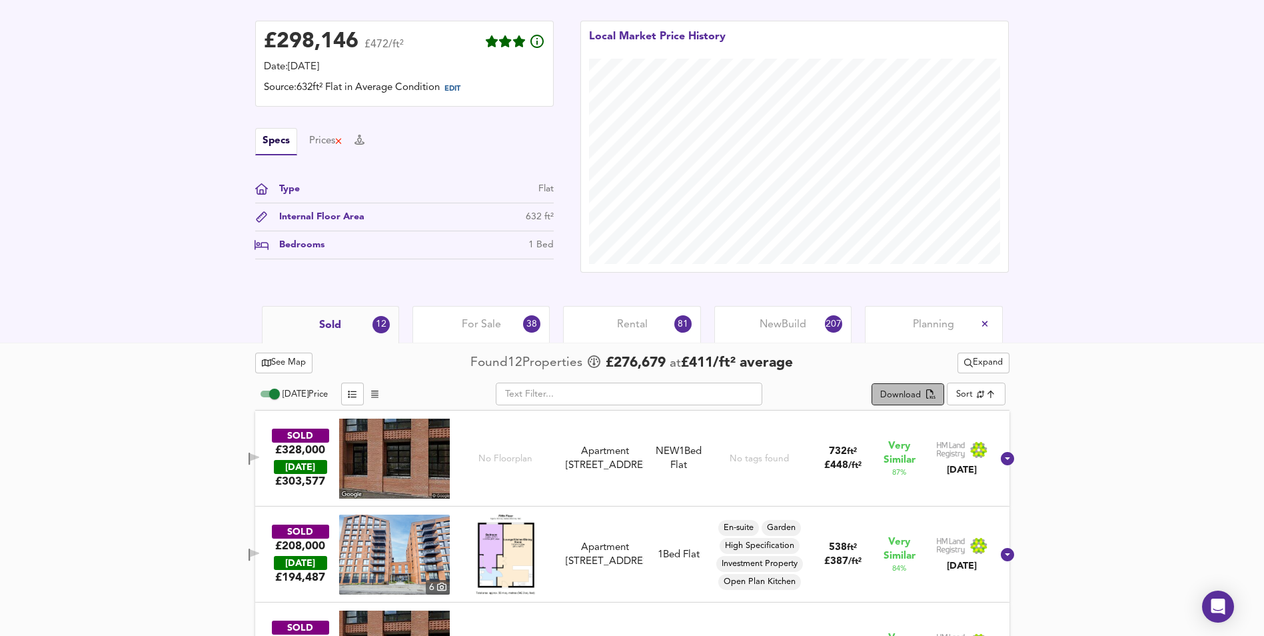
click at [922, 398] on span "Download" at bounding box center [907, 395] width 55 height 15
